Goal: Transaction & Acquisition: Purchase product/service

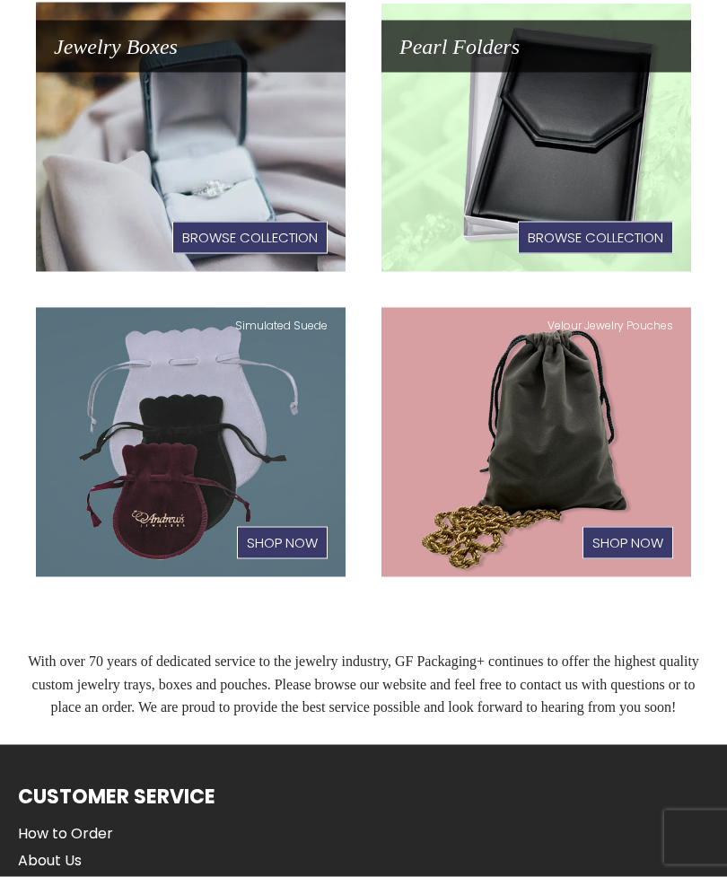
scroll to position [536, 0]
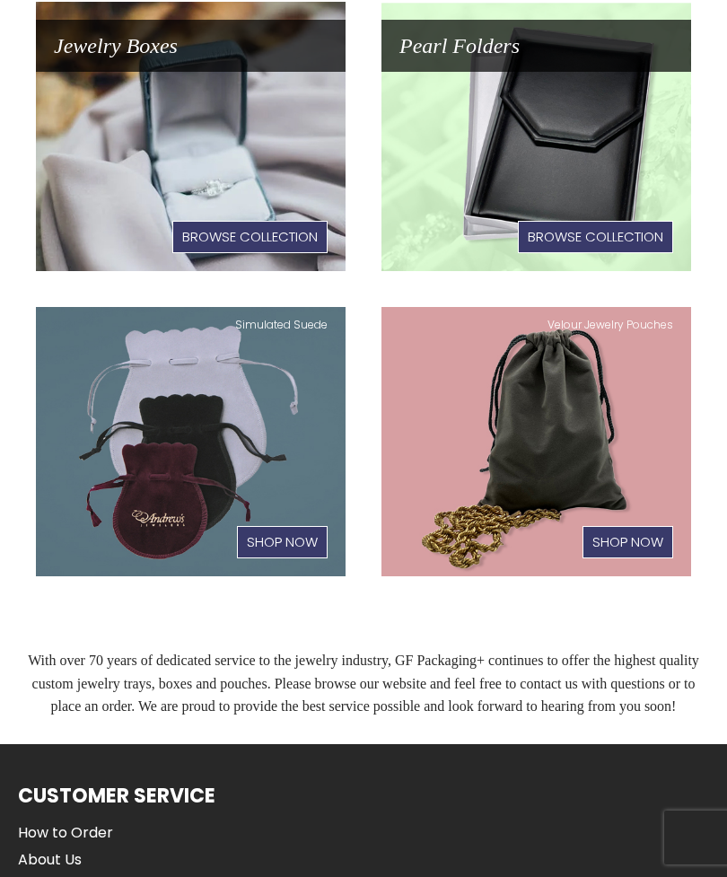
click at [101, 208] on link "Jewelry Boxes Browse Collection" at bounding box center [191, 136] width 310 height 269
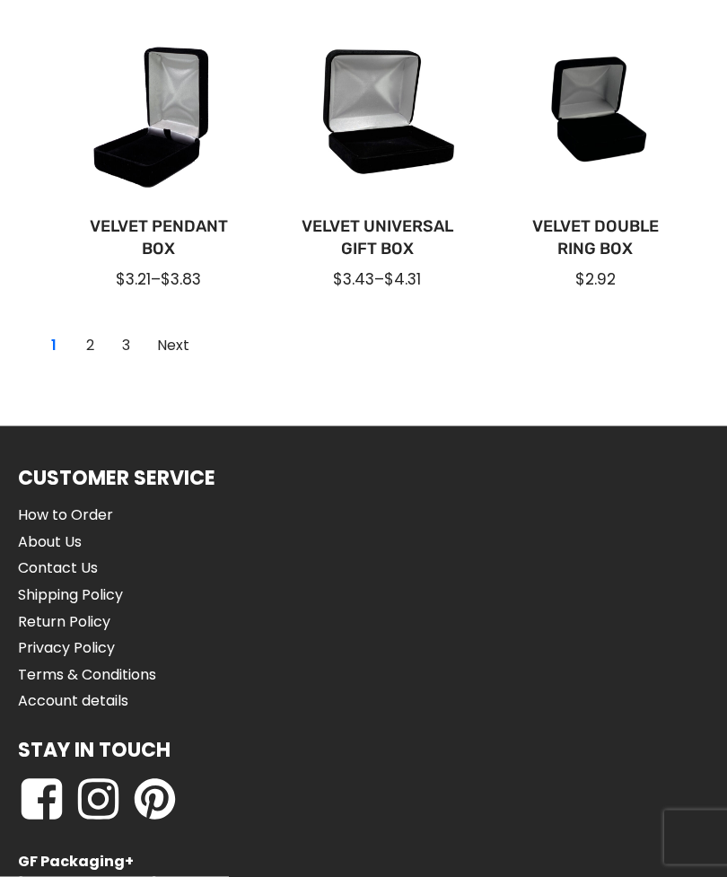
scroll to position [1631, 0]
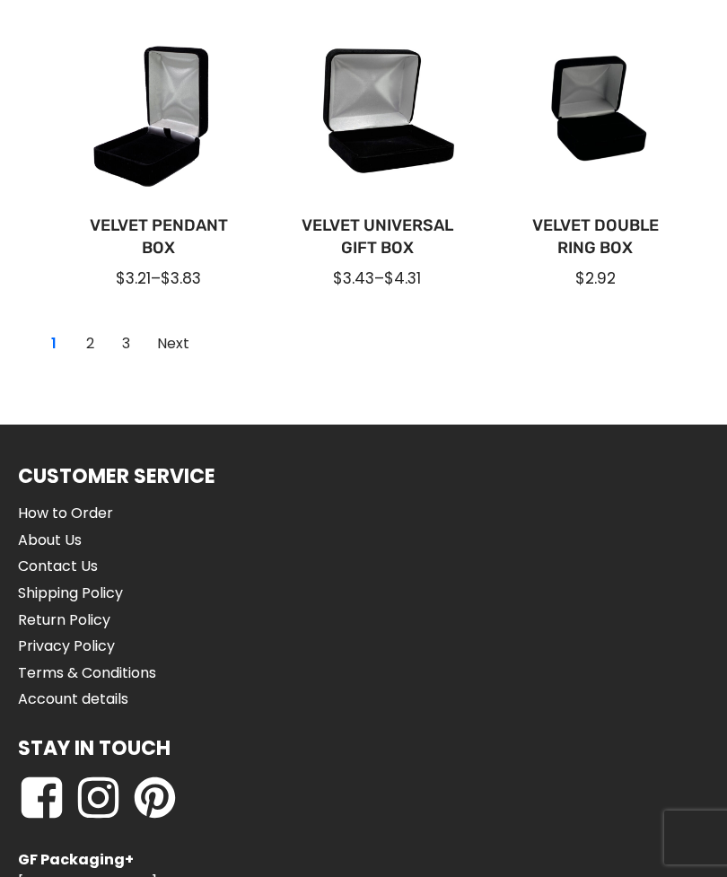
click at [84, 347] on link "2" at bounding box center [89, 344] width 29 height 29
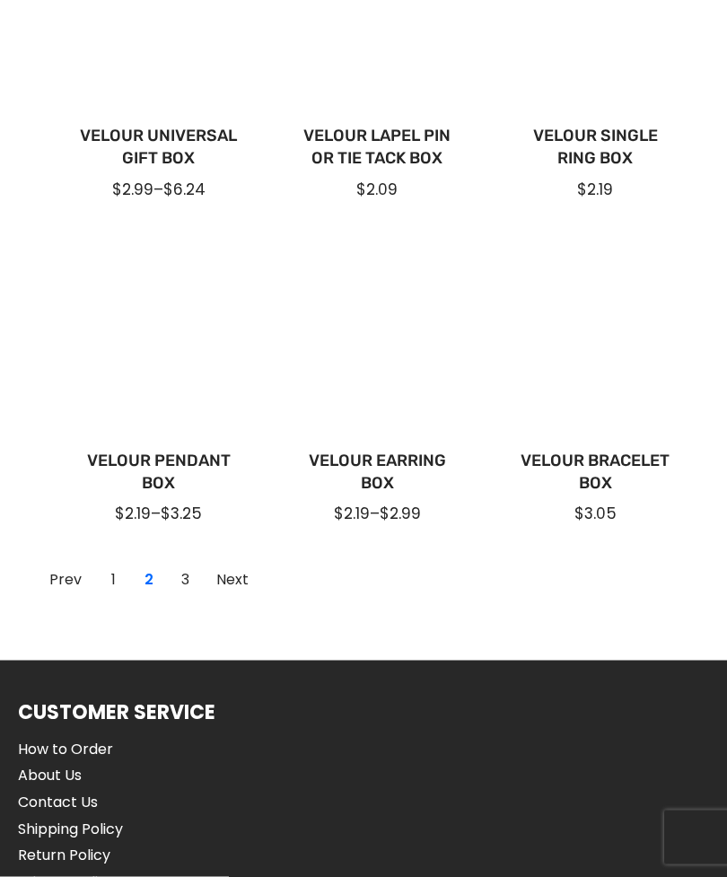
scroll to position [1355, 0]
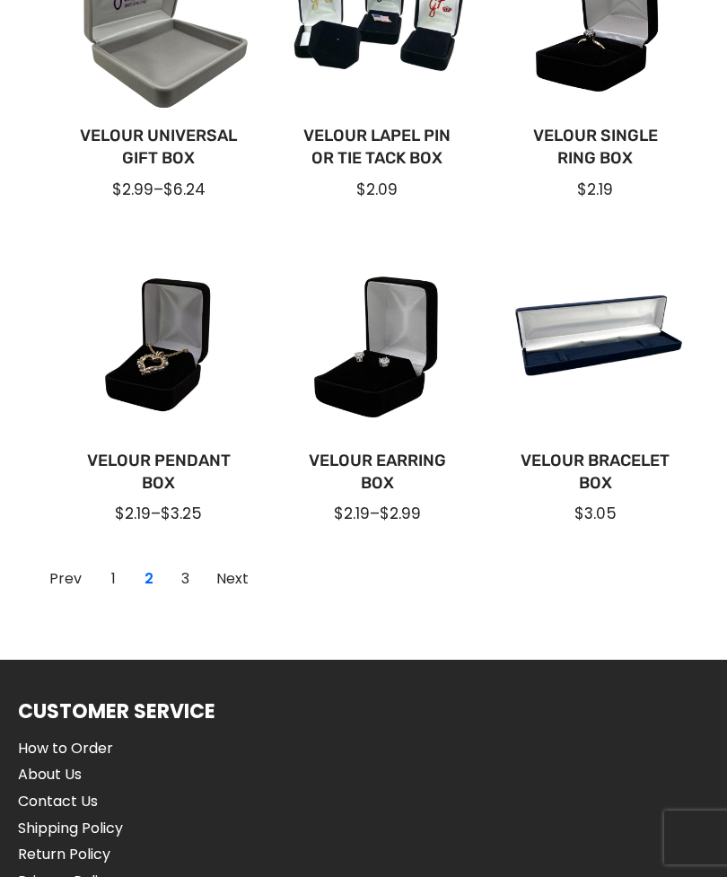
click at [177, 580] on link "3" at bounding box center [185, 579] width 29 height 29
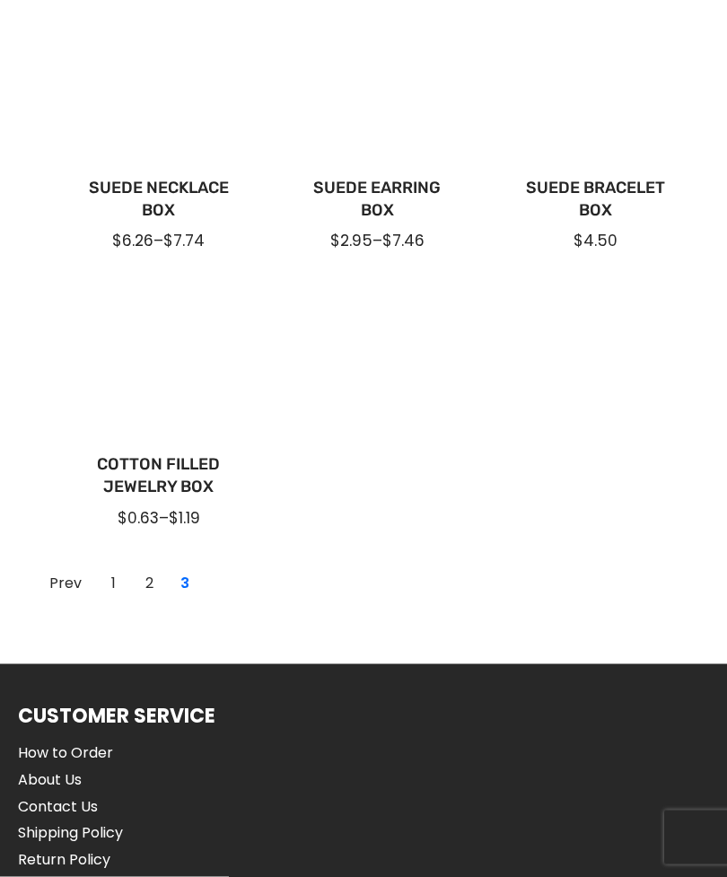
scroll to position [937, 0]
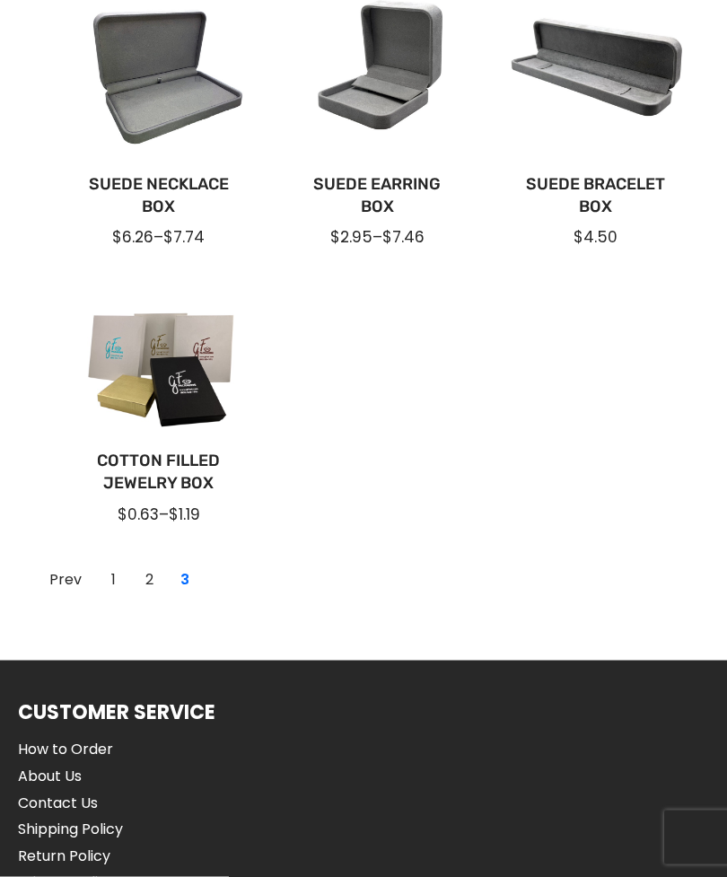
click at [143, 586] on link "2" at bounding box center [149, 580] width 29 height 29
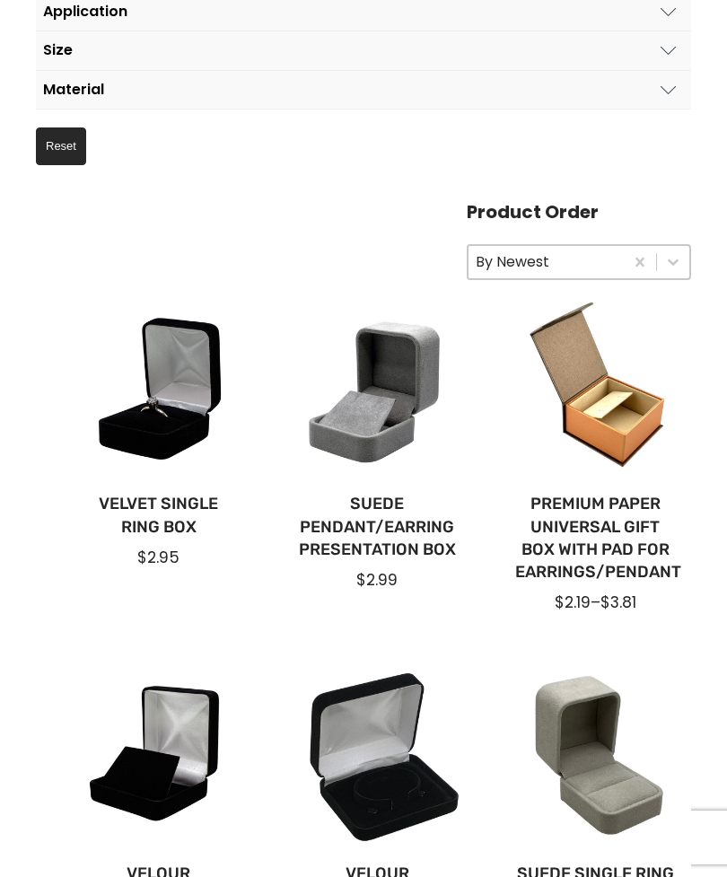
scroll to position [268, 0]
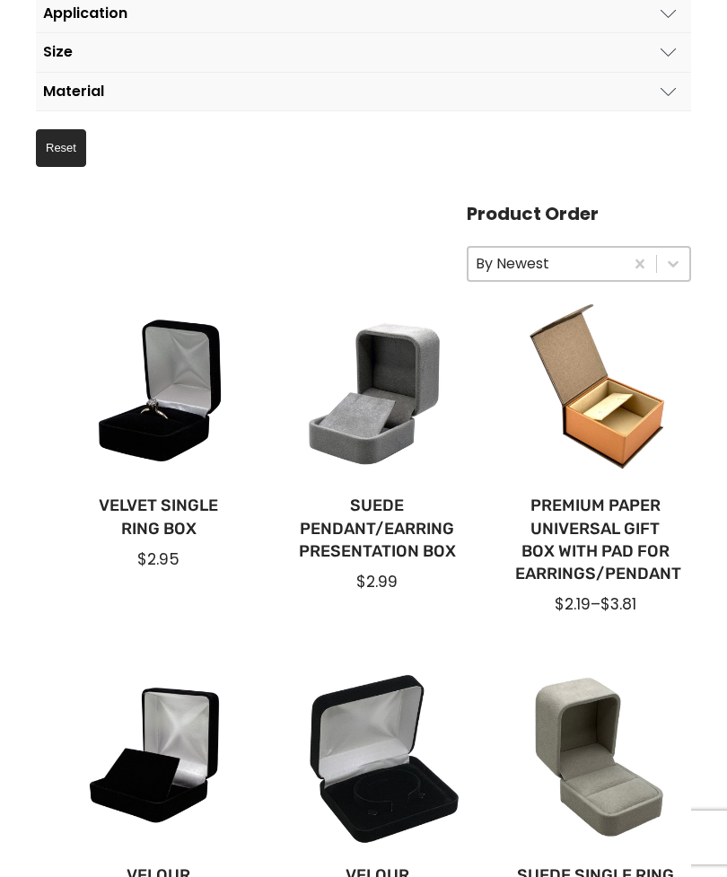
click at [637, 409] on div at bounding box center [595, 390] width 189 height 189
